Goal: Check status: Check status

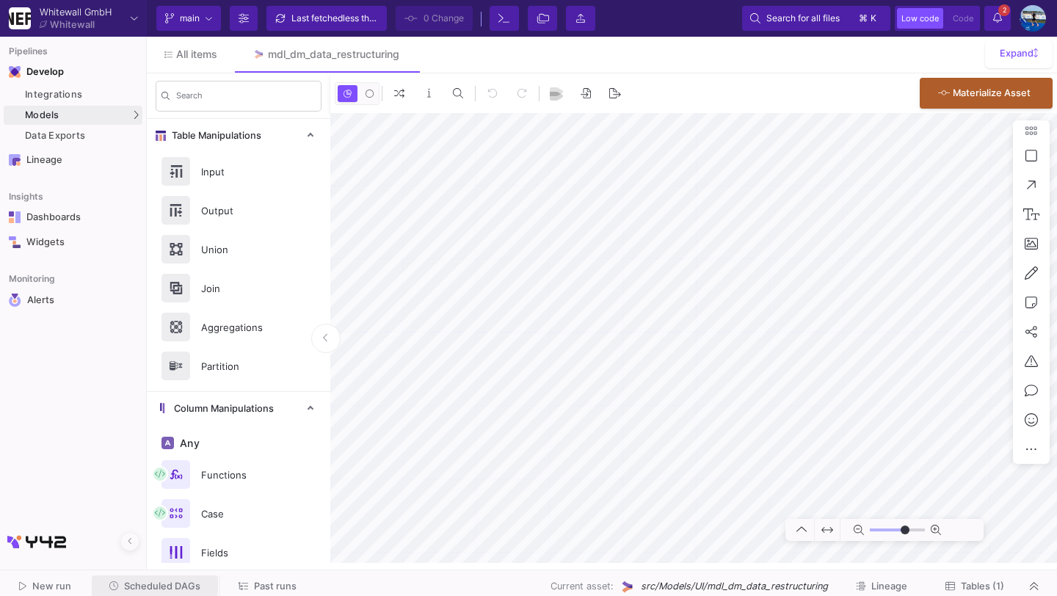
click at [145, 582] on span "Scheduled DAGs" at bounding box center [162, 586] width 76 height 11
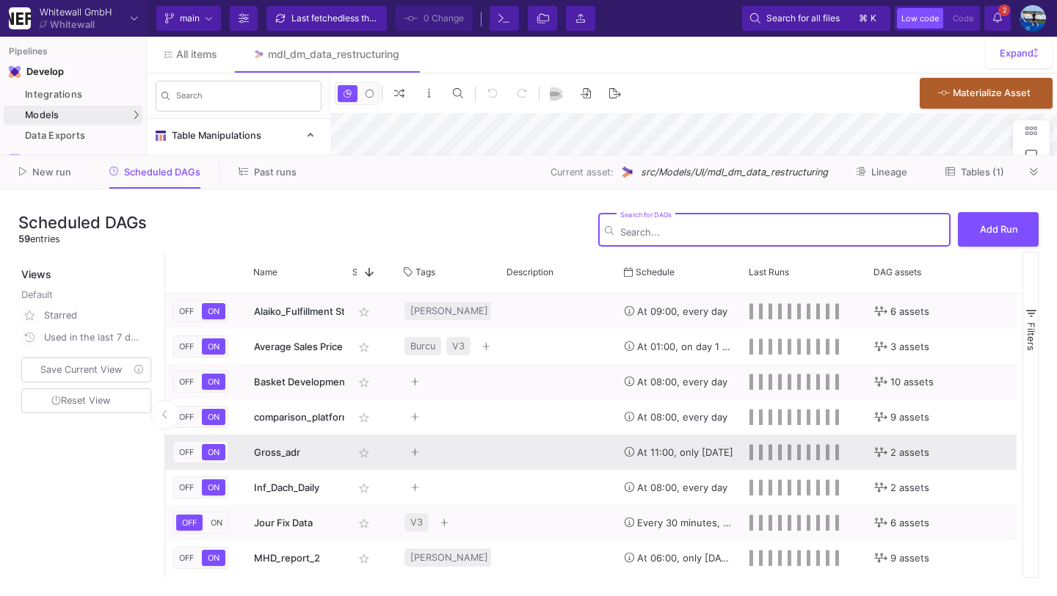
type input "-24"
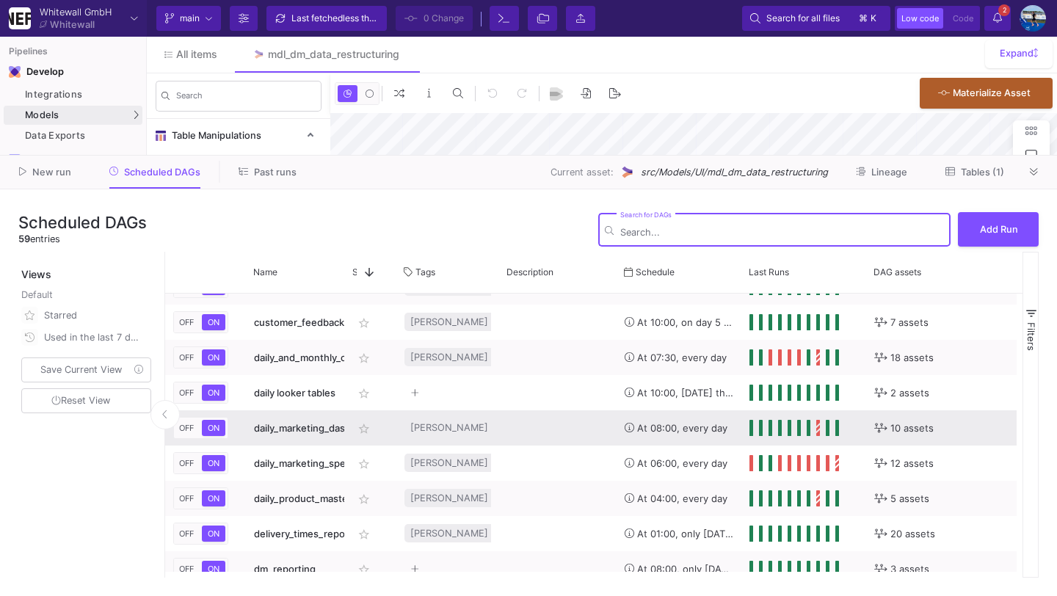
scroll to position [454, 0]
